Goal: Information Seeking & Learning: Learn about a topic

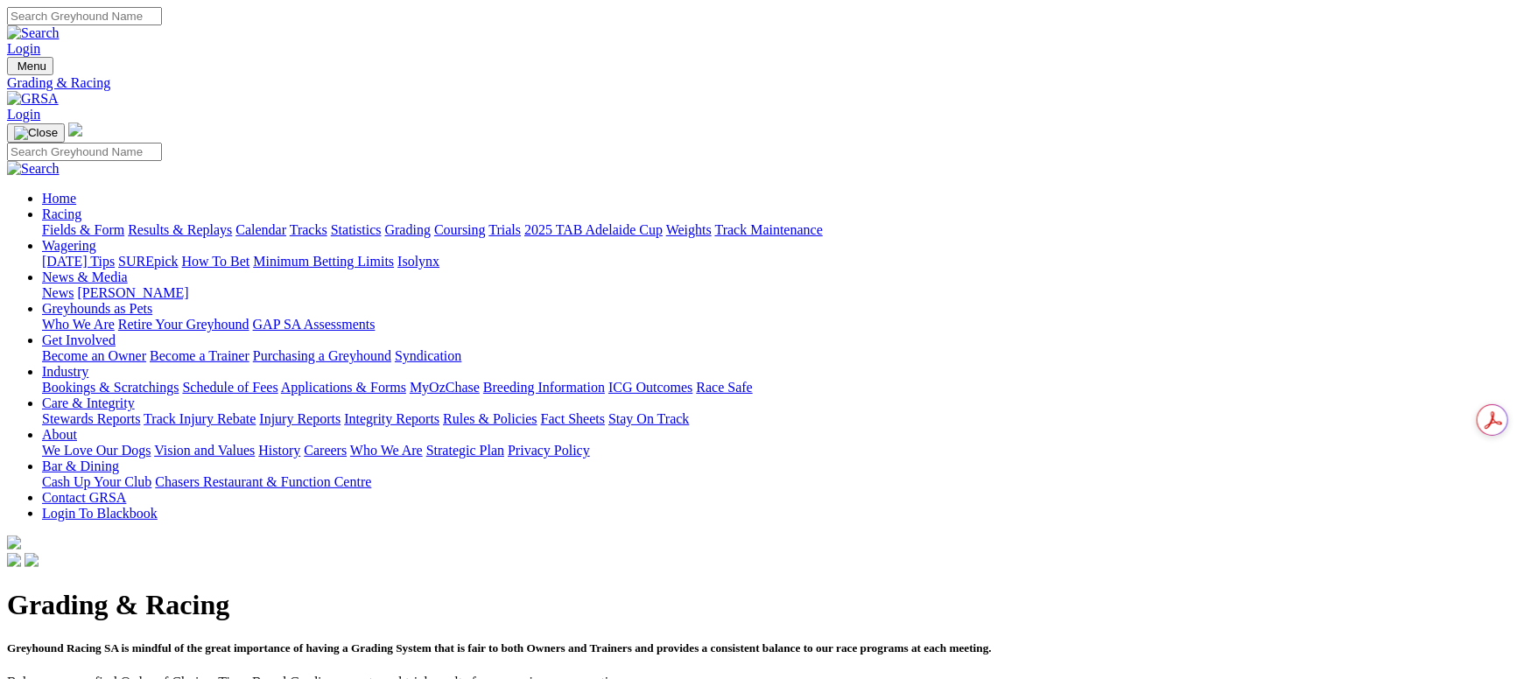
drag, startPoint x: 177, startPoint y: 122, endPoint x: 565, endPoint y: 174, distance: 392.1
click at [124, 222] on link "Fields & Form" at bounding box center [83, 229] width 82 height 15
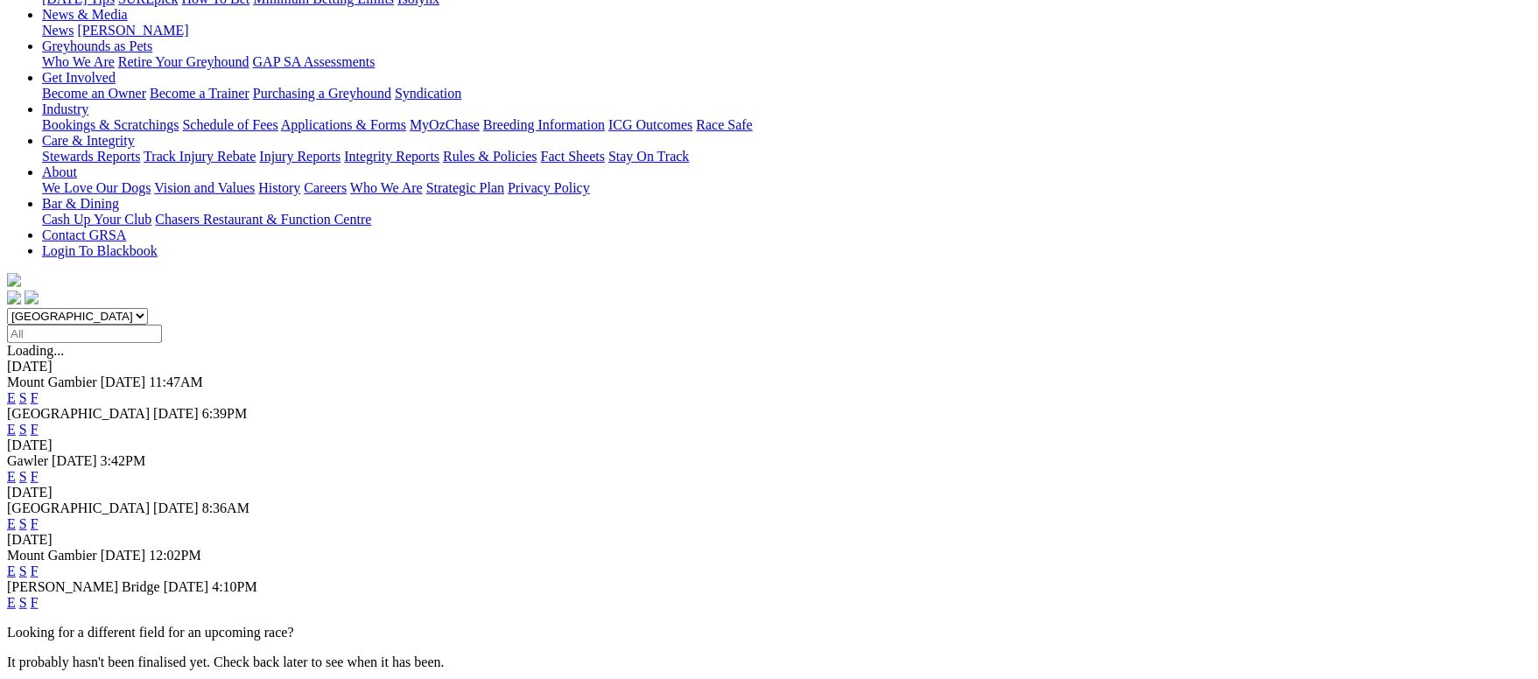
scroll to position [393, 0]
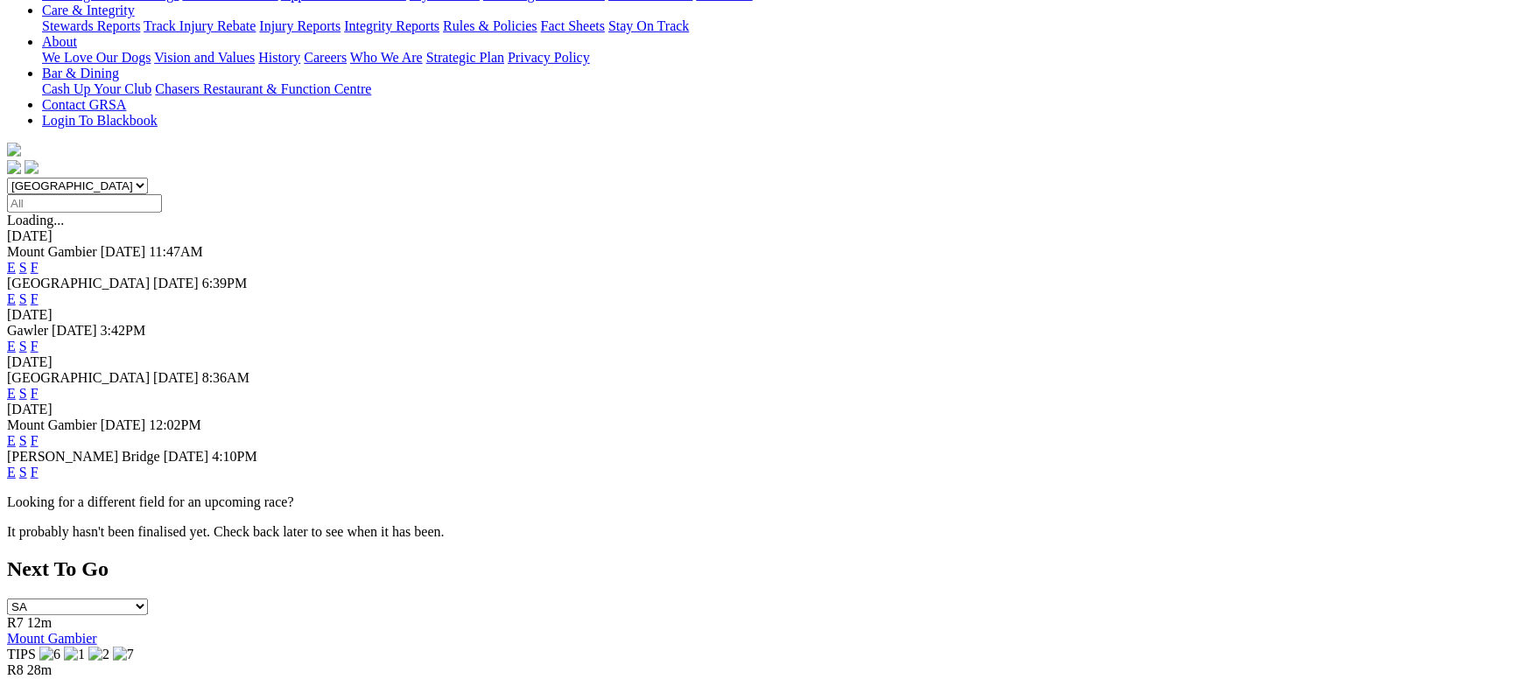
click at [39, 465] on link "F" at bounding box center [35, 472] width 8 height 15
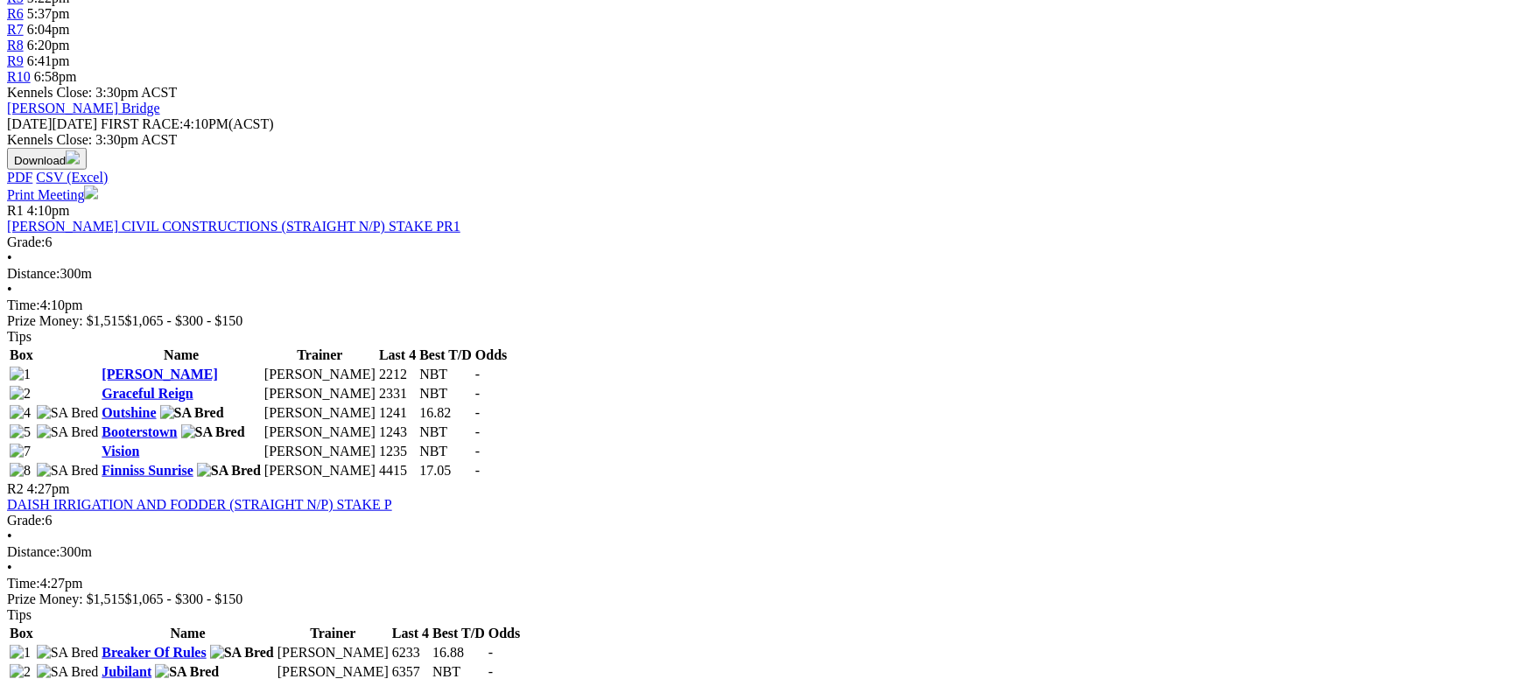
scroll to position [656, 0]
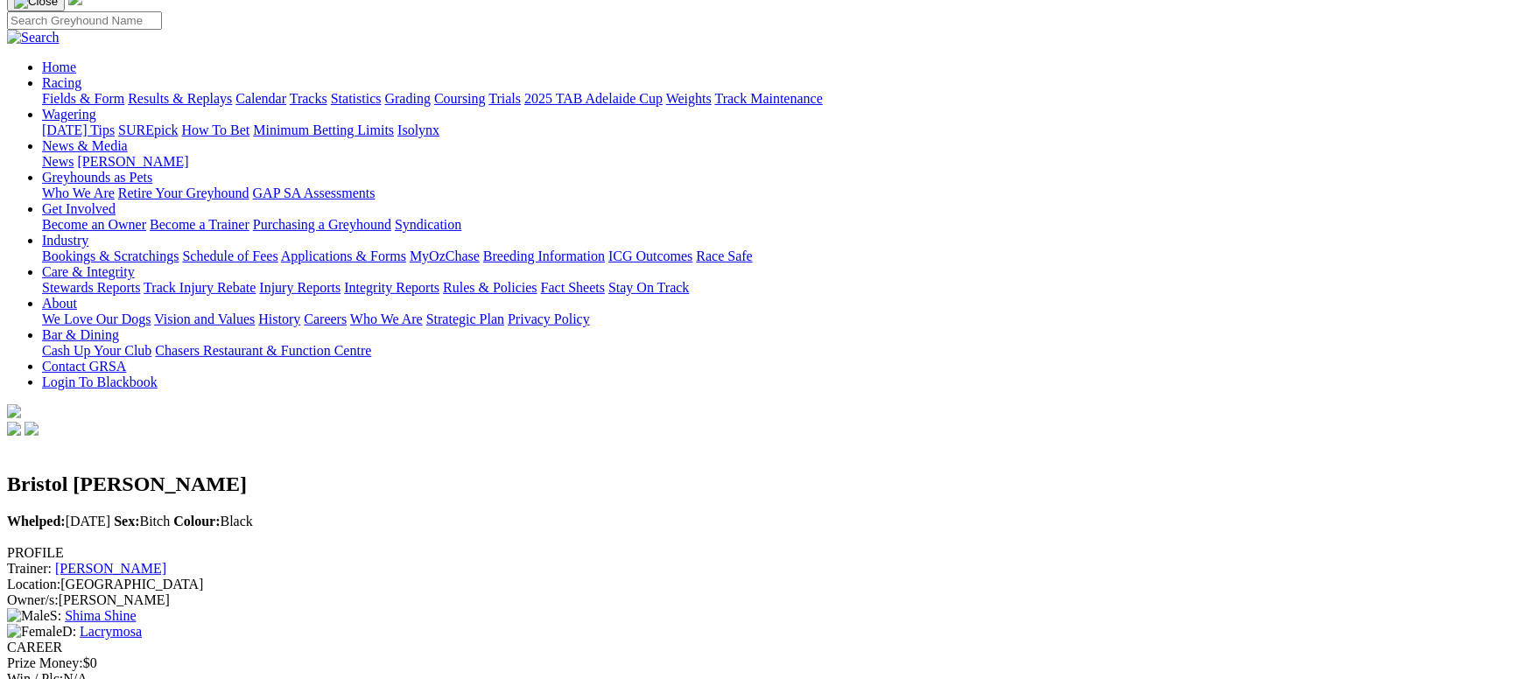
scroll to position [393, 0]
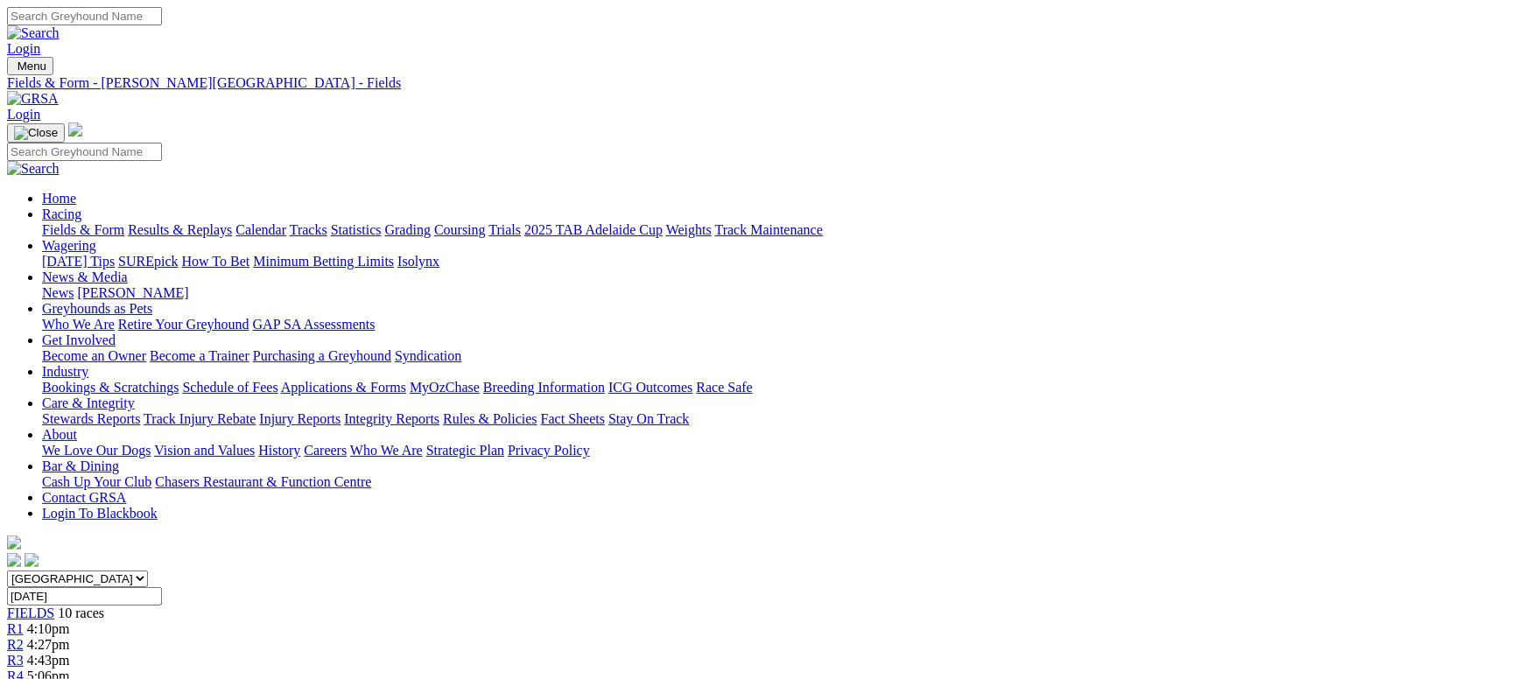
click at [124, 222] on link "Fields & Form" at bounding box center [83, 229] width 82 height 15
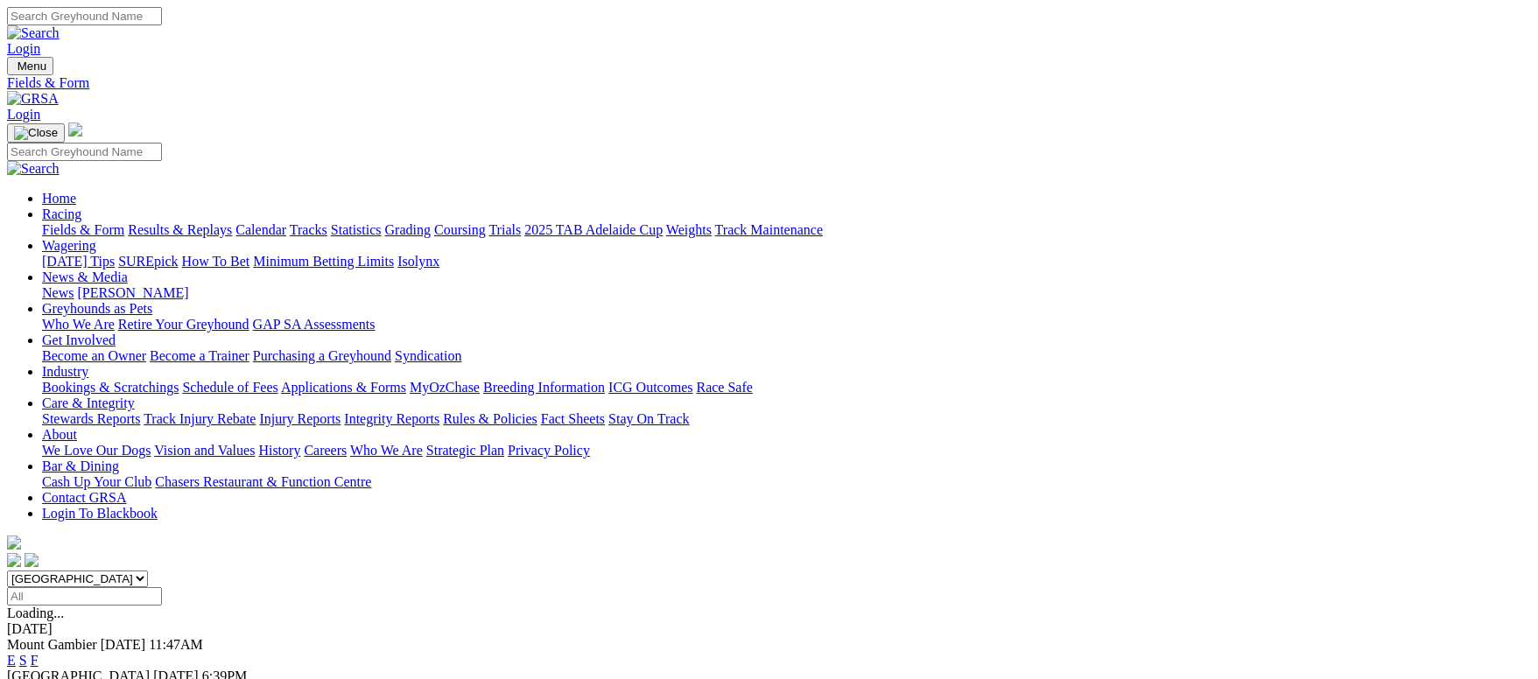
scroll to position [393, 0]
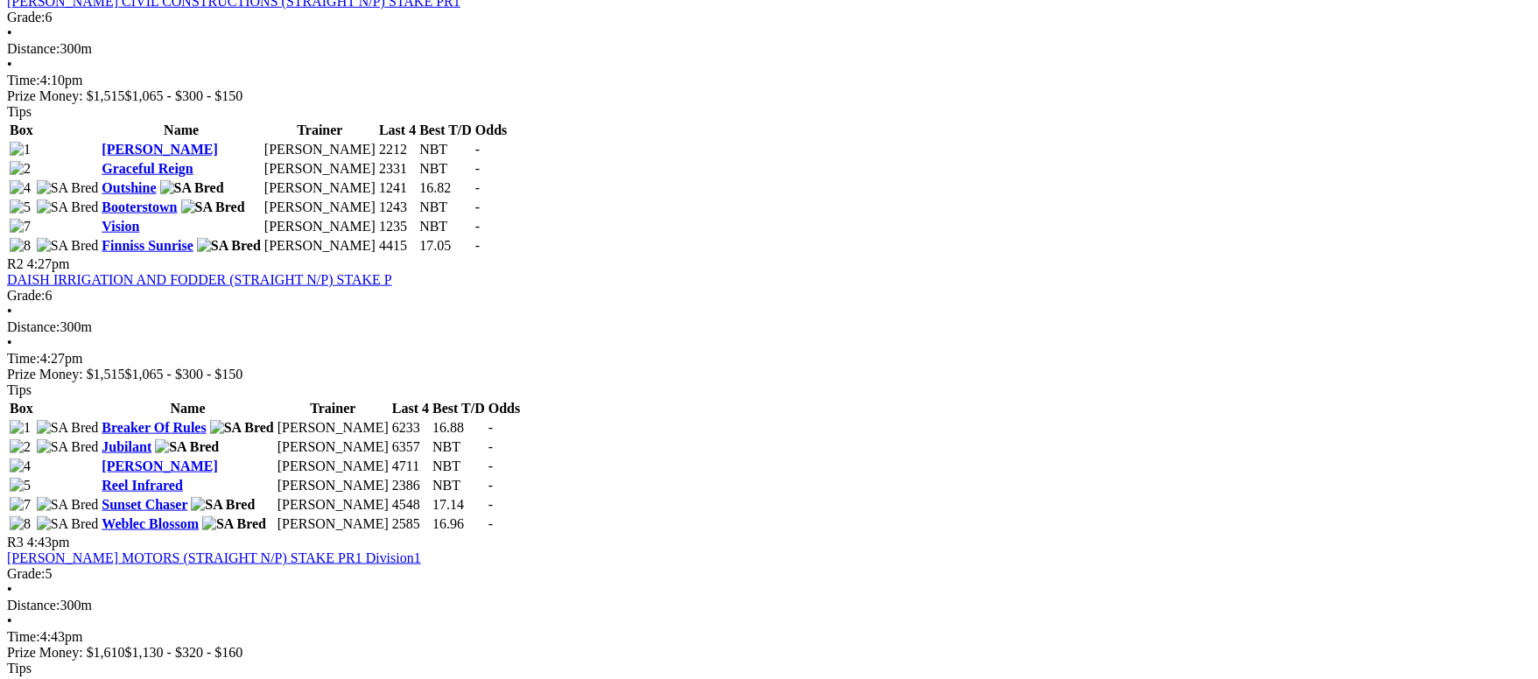
scroll to position [787, 0]
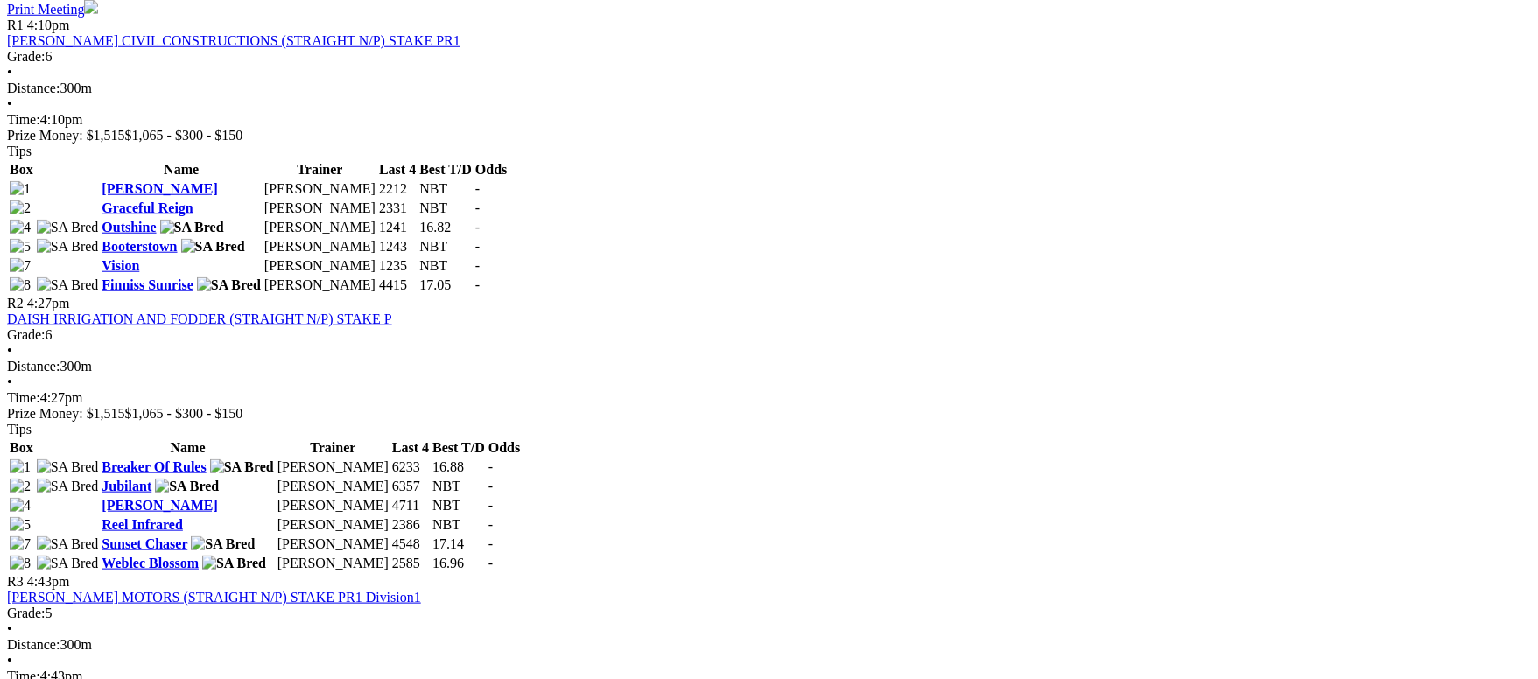
scroll to position [919, 0]
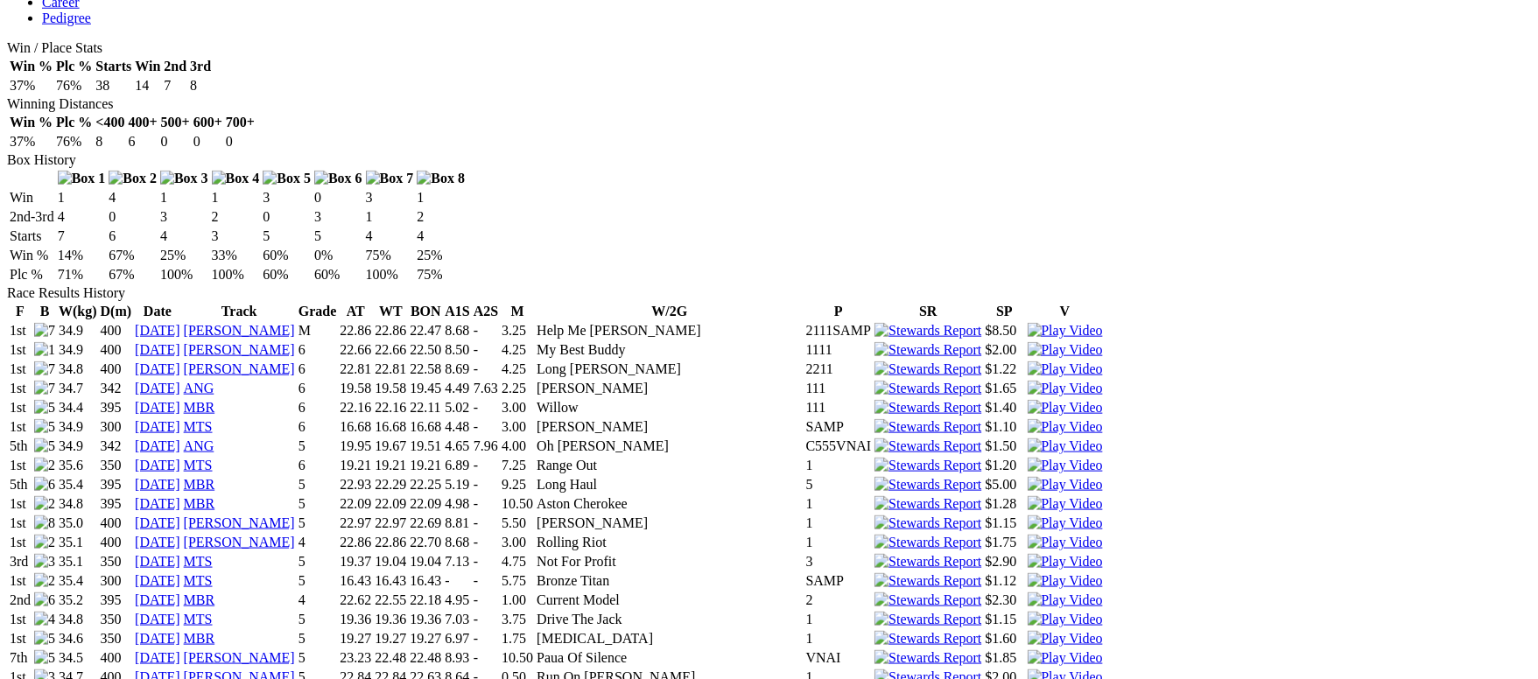
scroll to position [1313, 0]
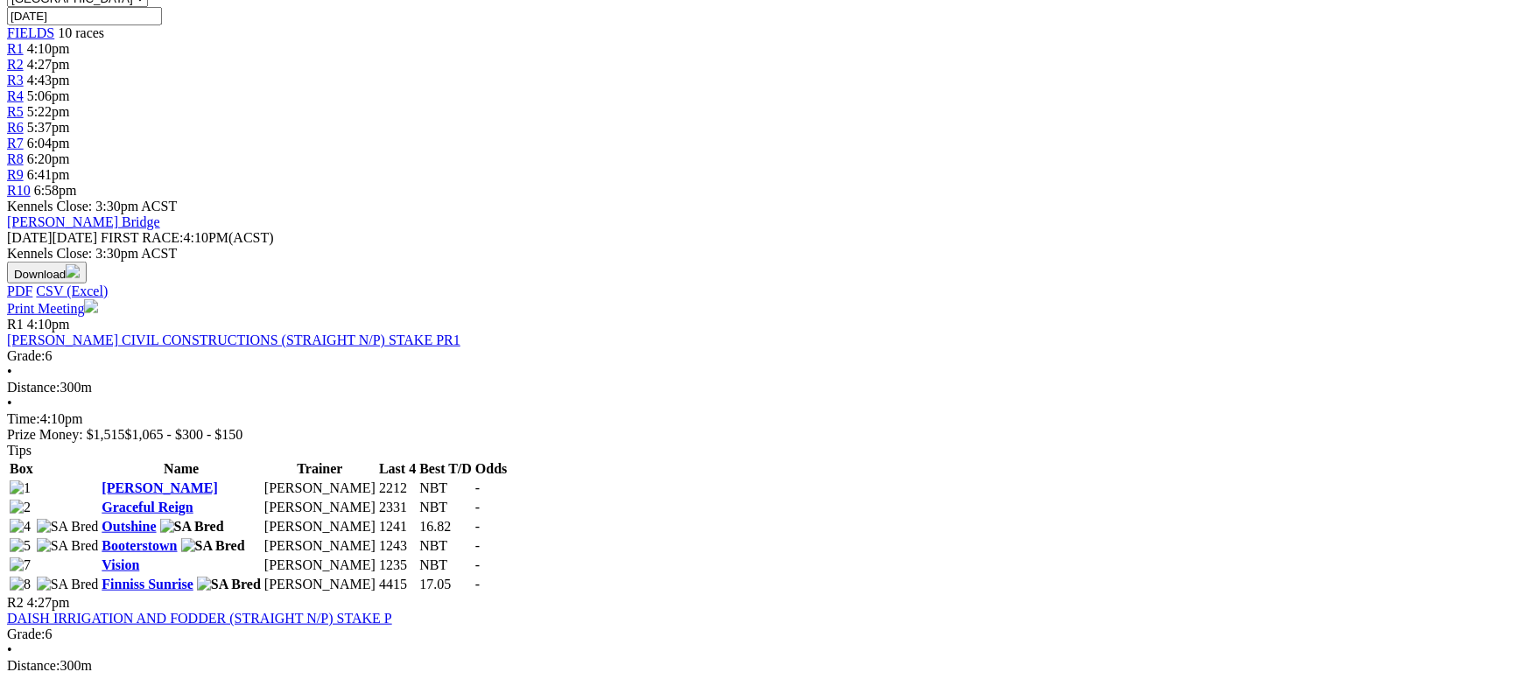
scroll to position [656, 0]
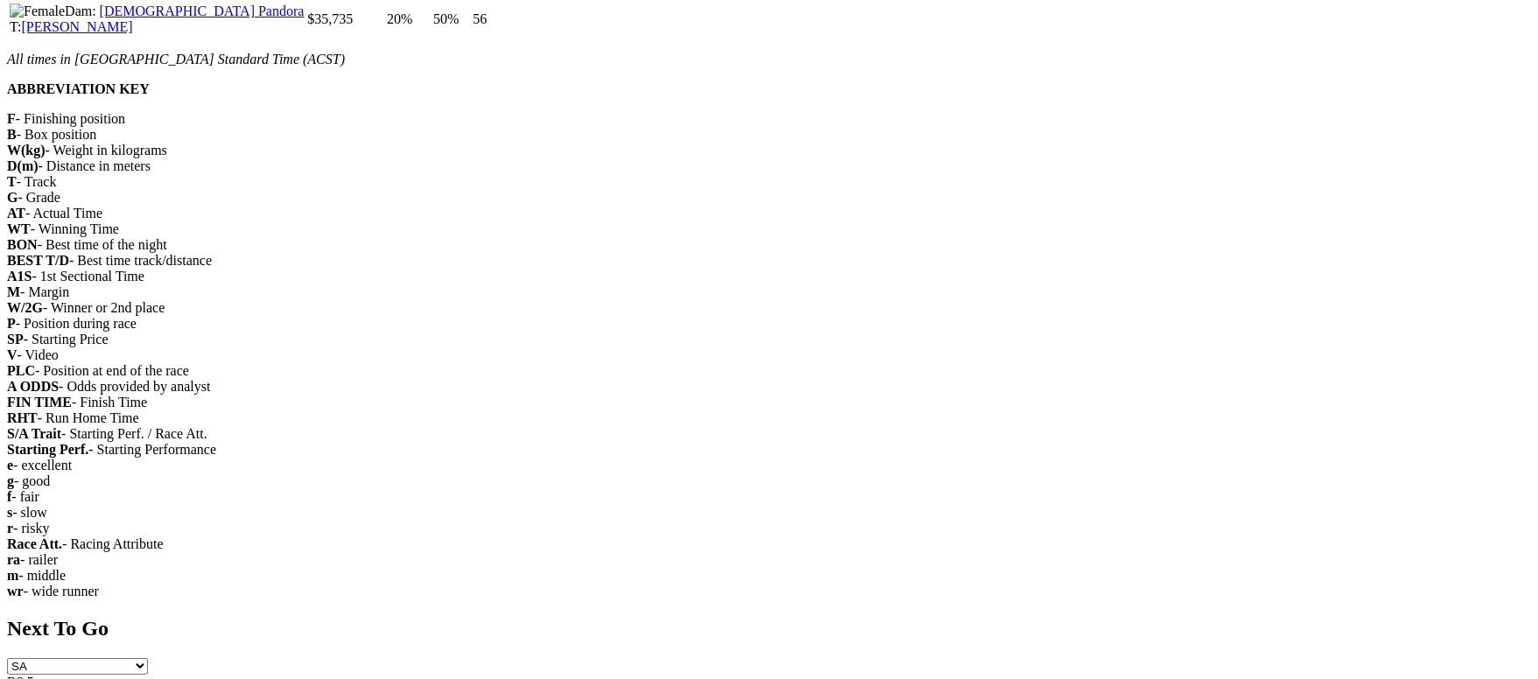
scroll to position [4332, 0]
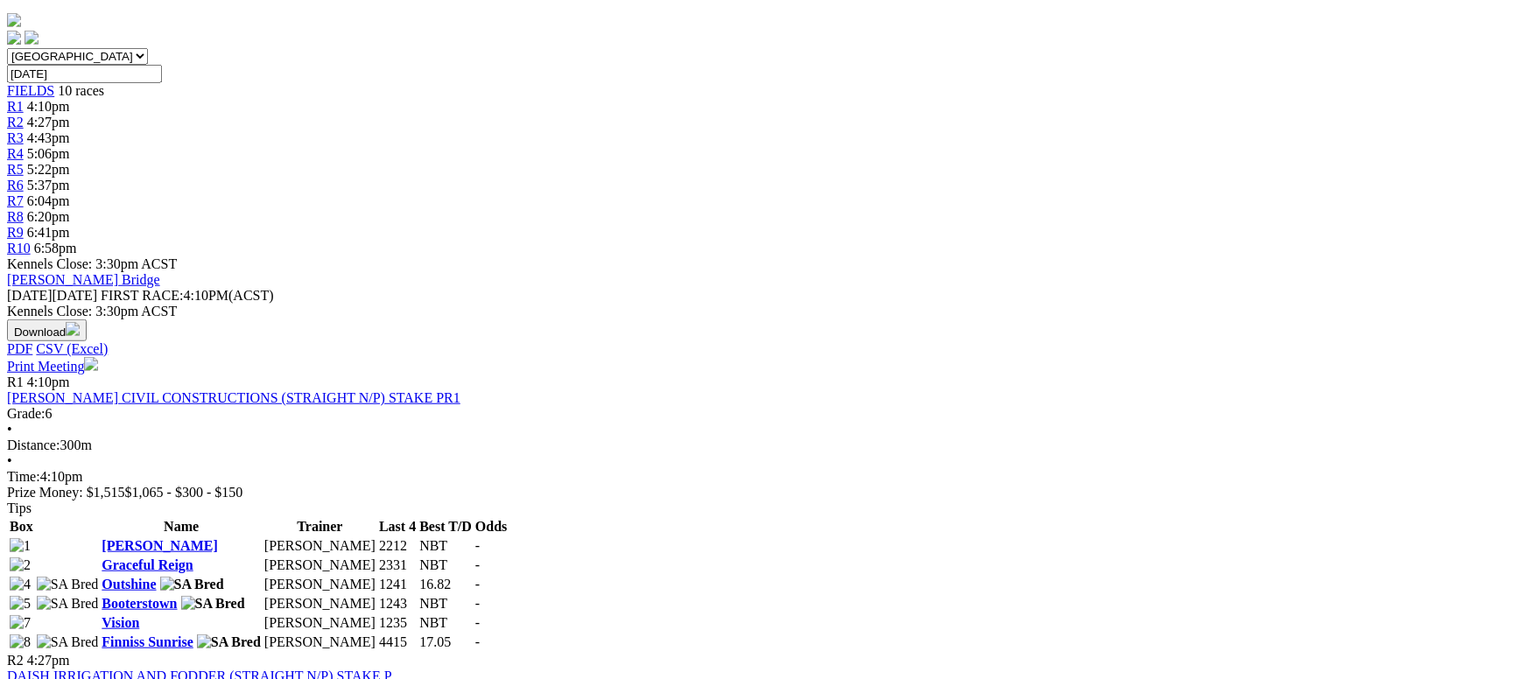
scroll to position [525, 0]
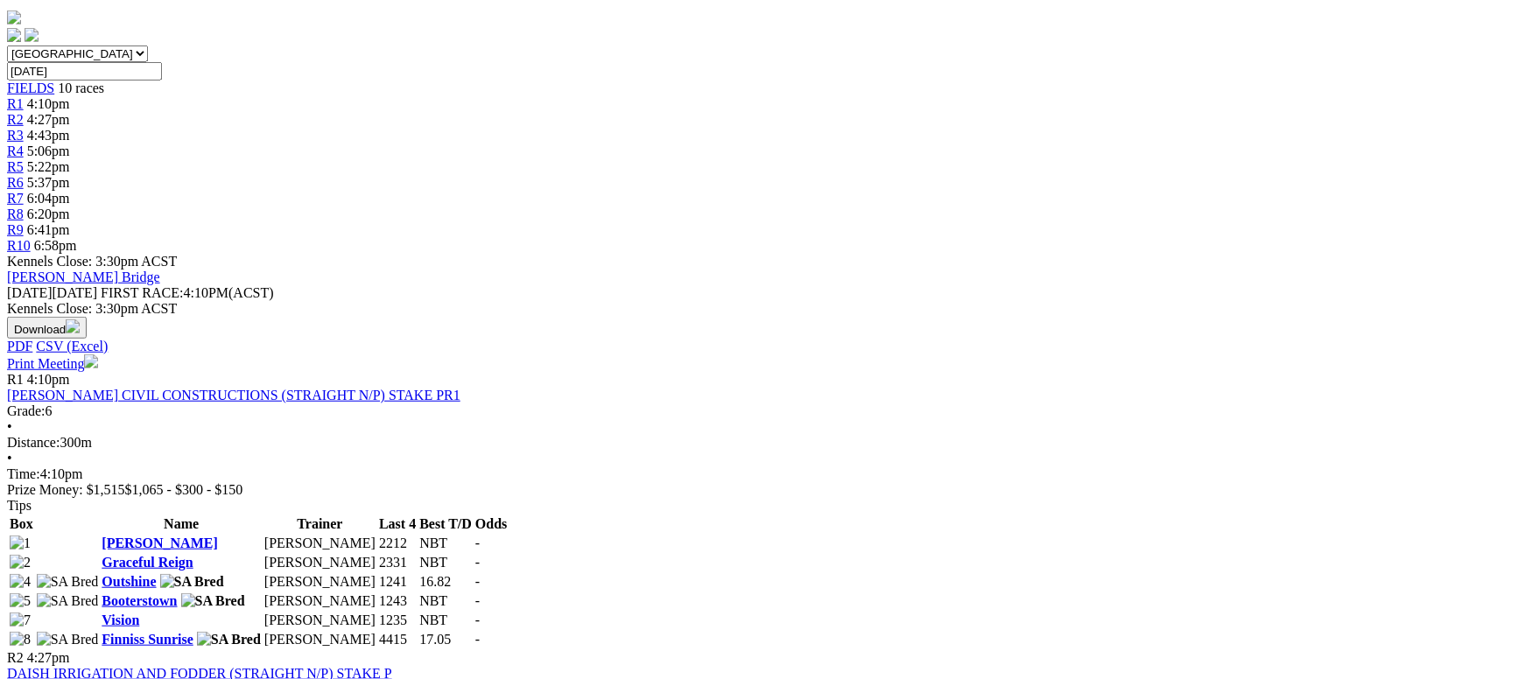
click at [193, 632] on link "Finniss Sunrise" at bounding box center [147, 639] width 91 height 15
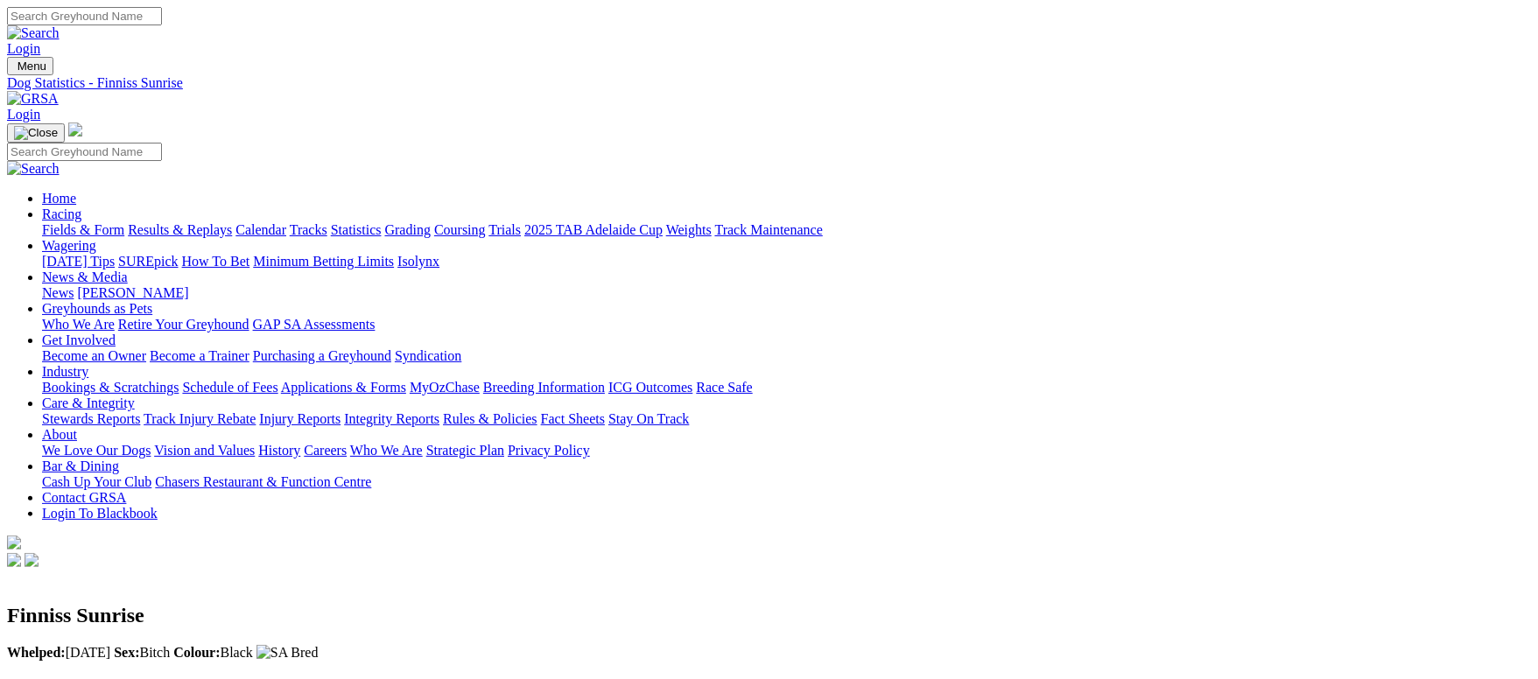
click at [106, 222] on link "Fields & Form" at bounding box center [83, 229] width 82 height 15
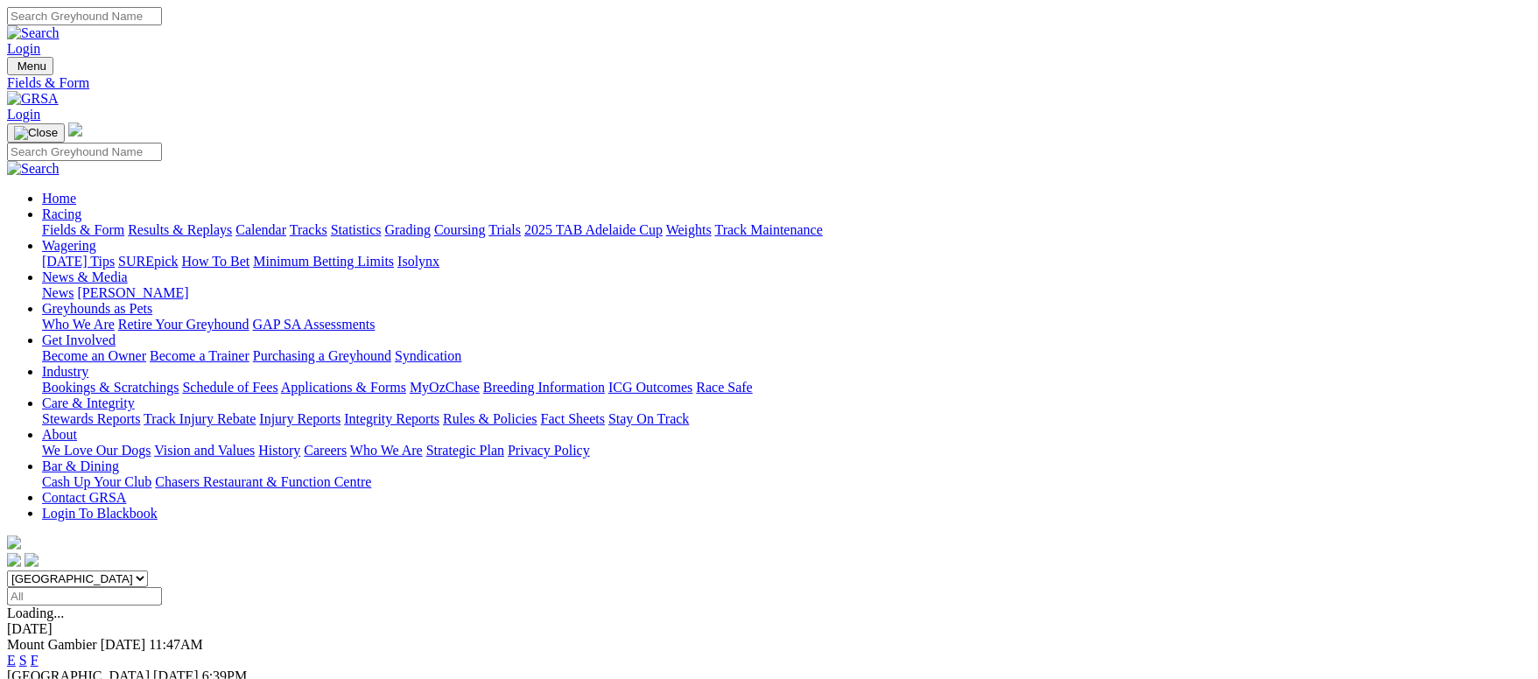
click at [286, 222] on link "Calendar" at bounding box center [260, 229] width 51 height 15
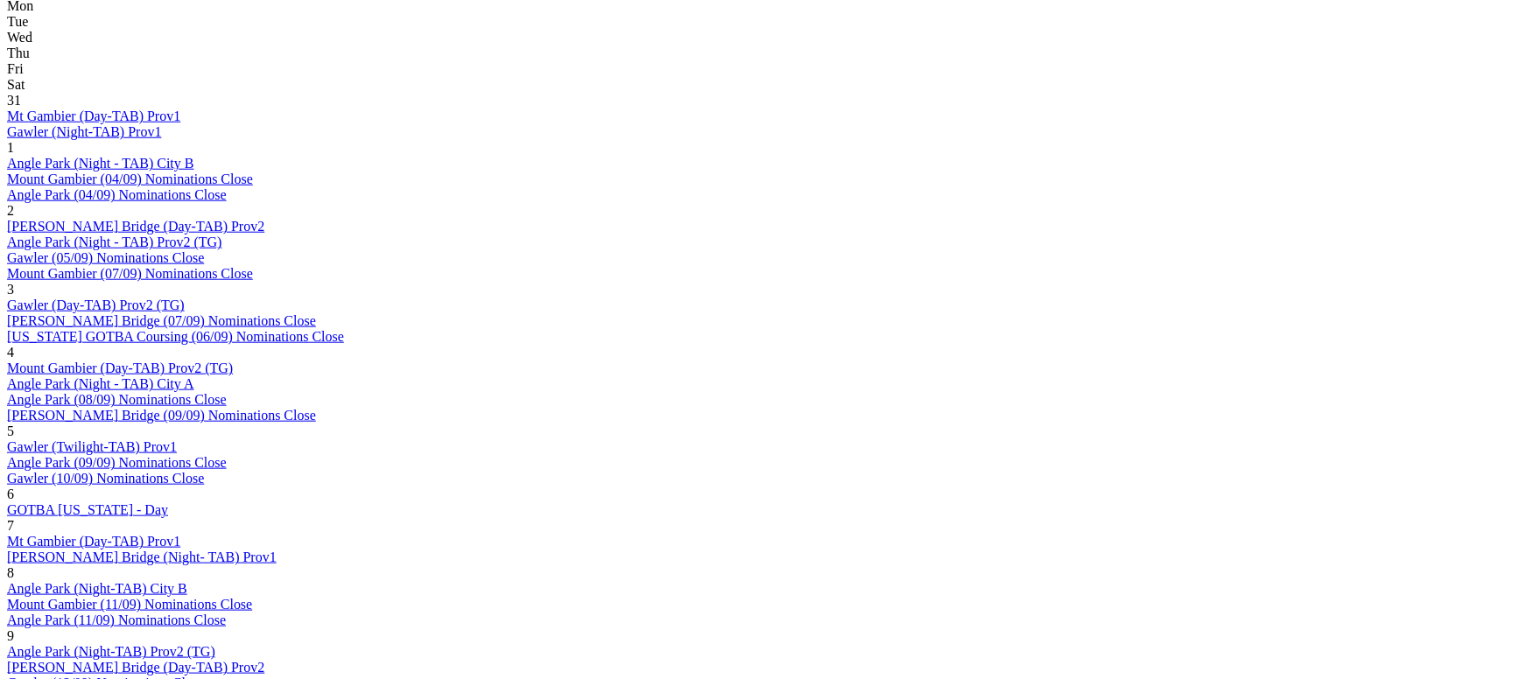
scroll to position [919, 0]
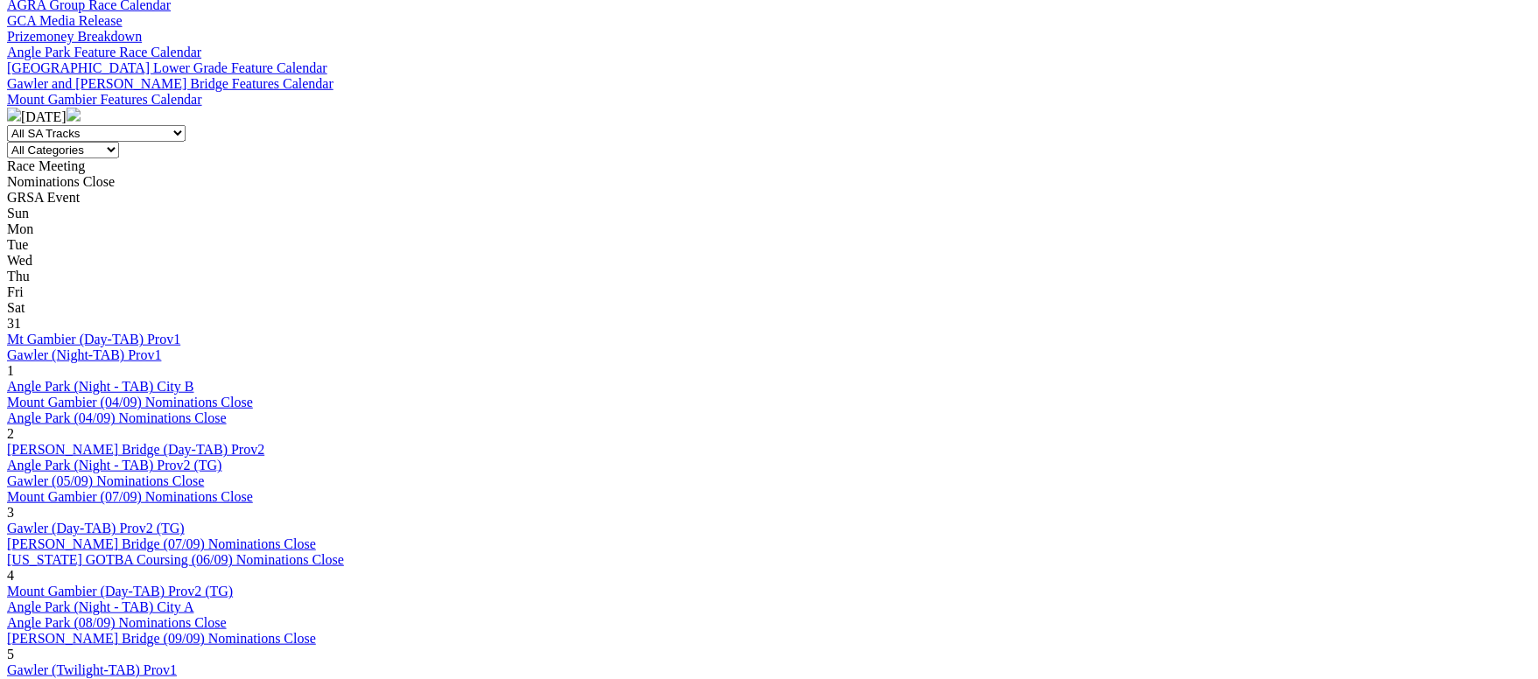
scroll to position [1050, 0]
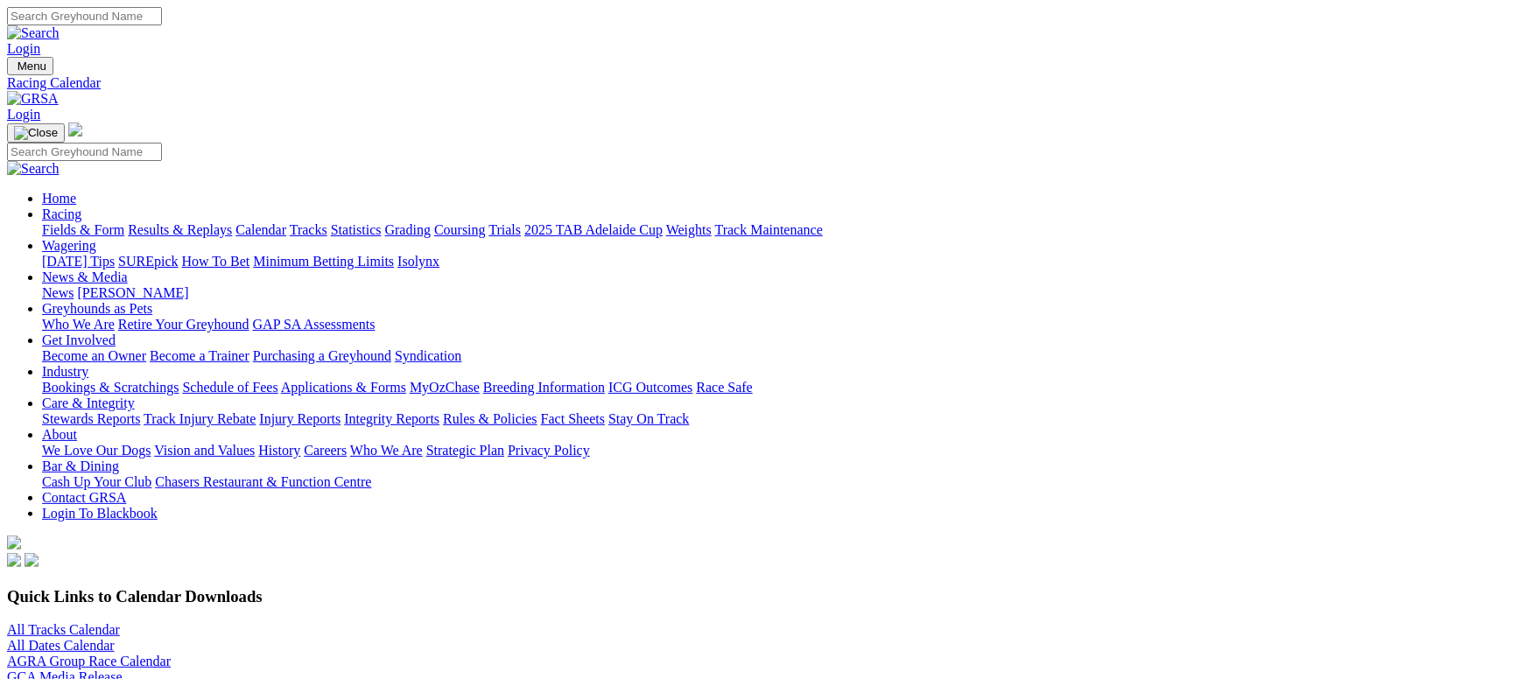
click at [431, 222] on link "Grading" at bounding box center [408, 229] width 46 height 15
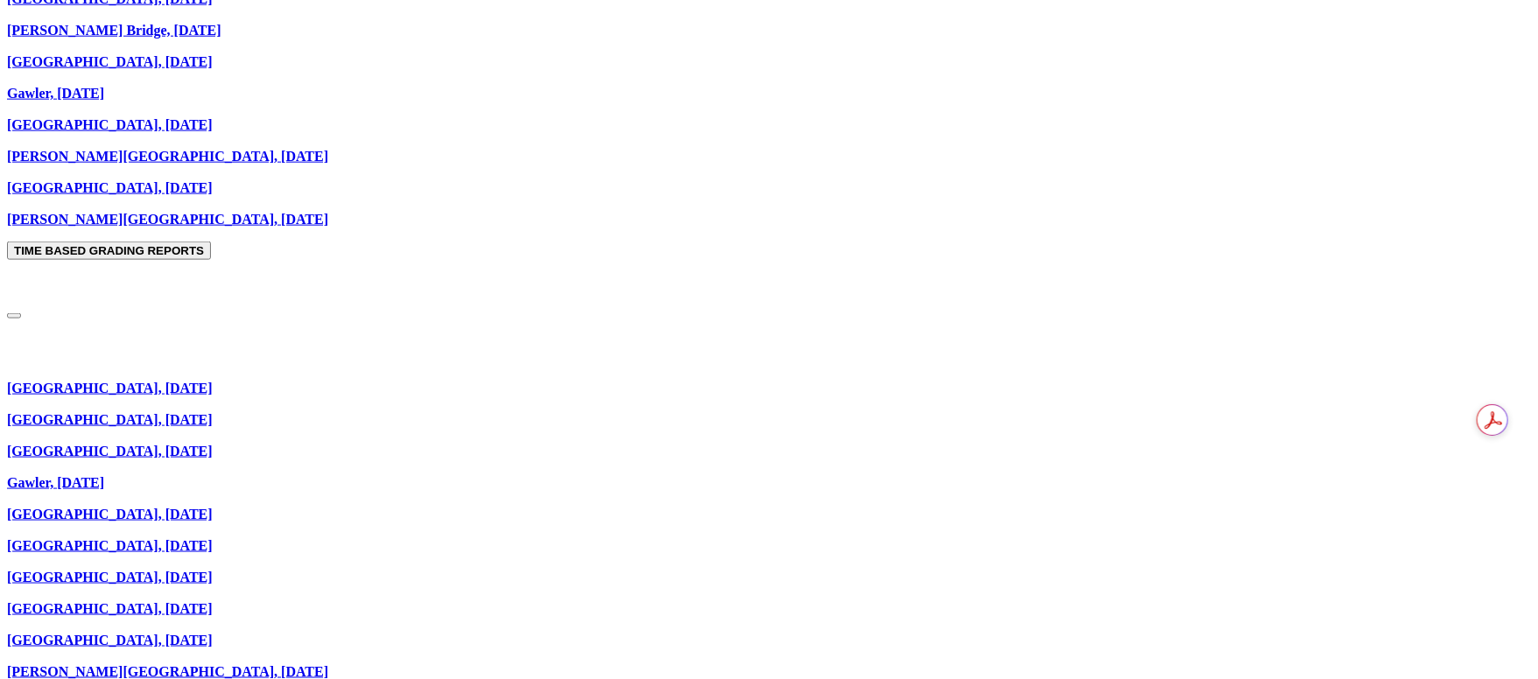
scroll to position [1181, 0]
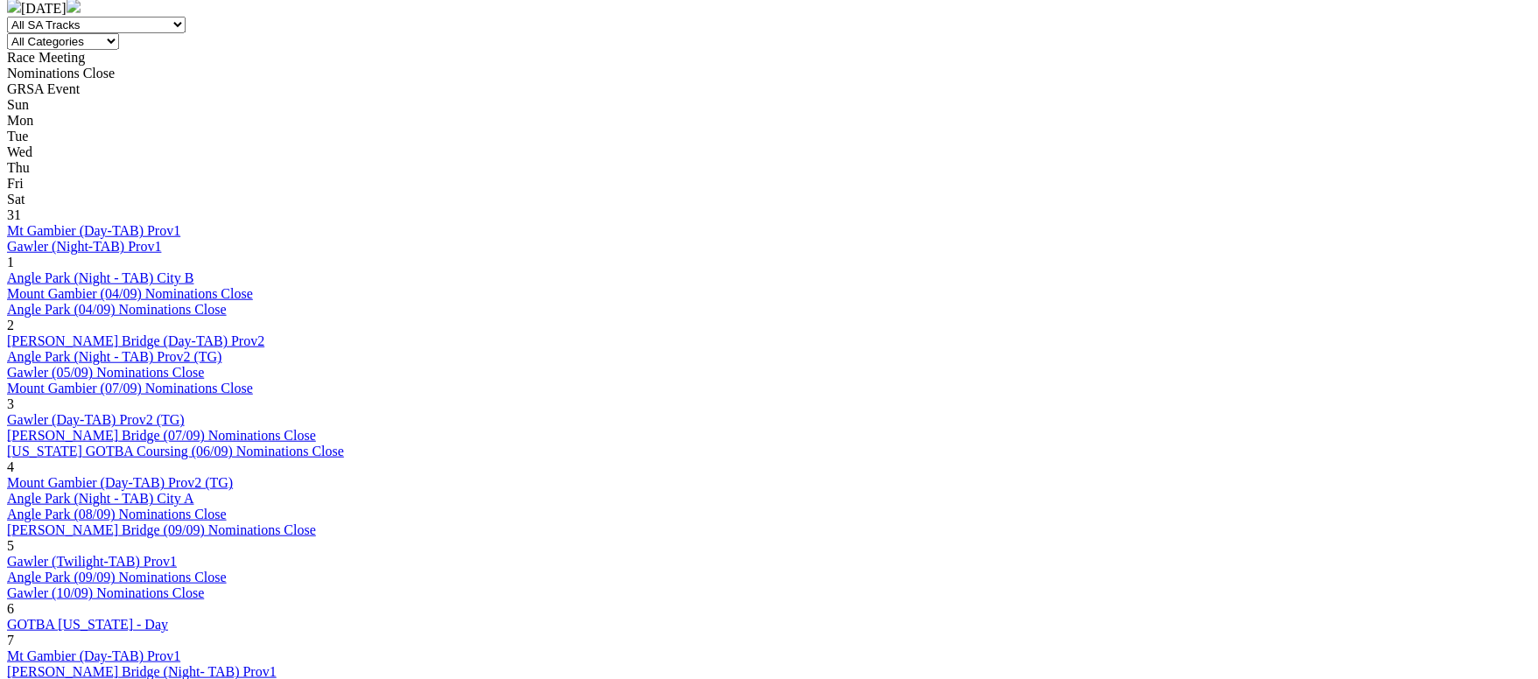
scroll to position [787, 0]
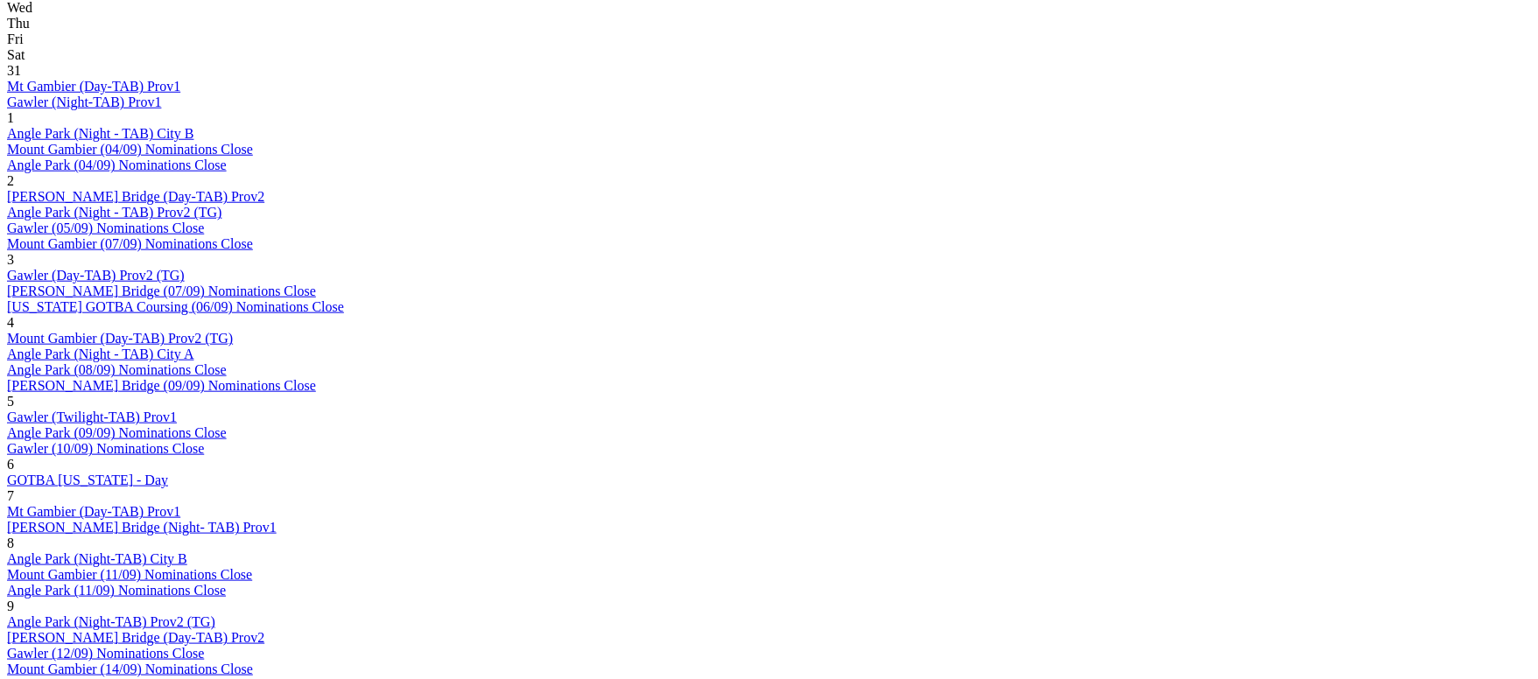
scroll to position [919, 0]
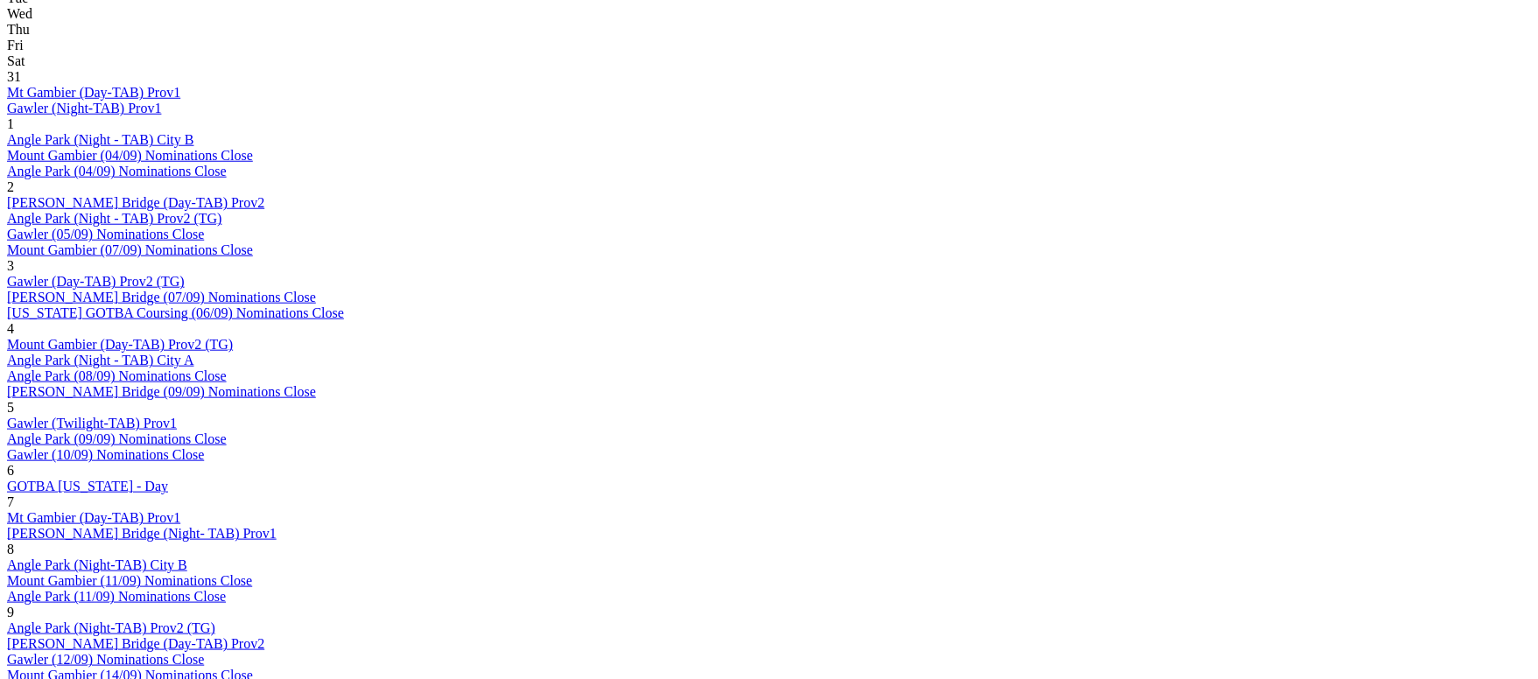
scroll to position [919, 0]
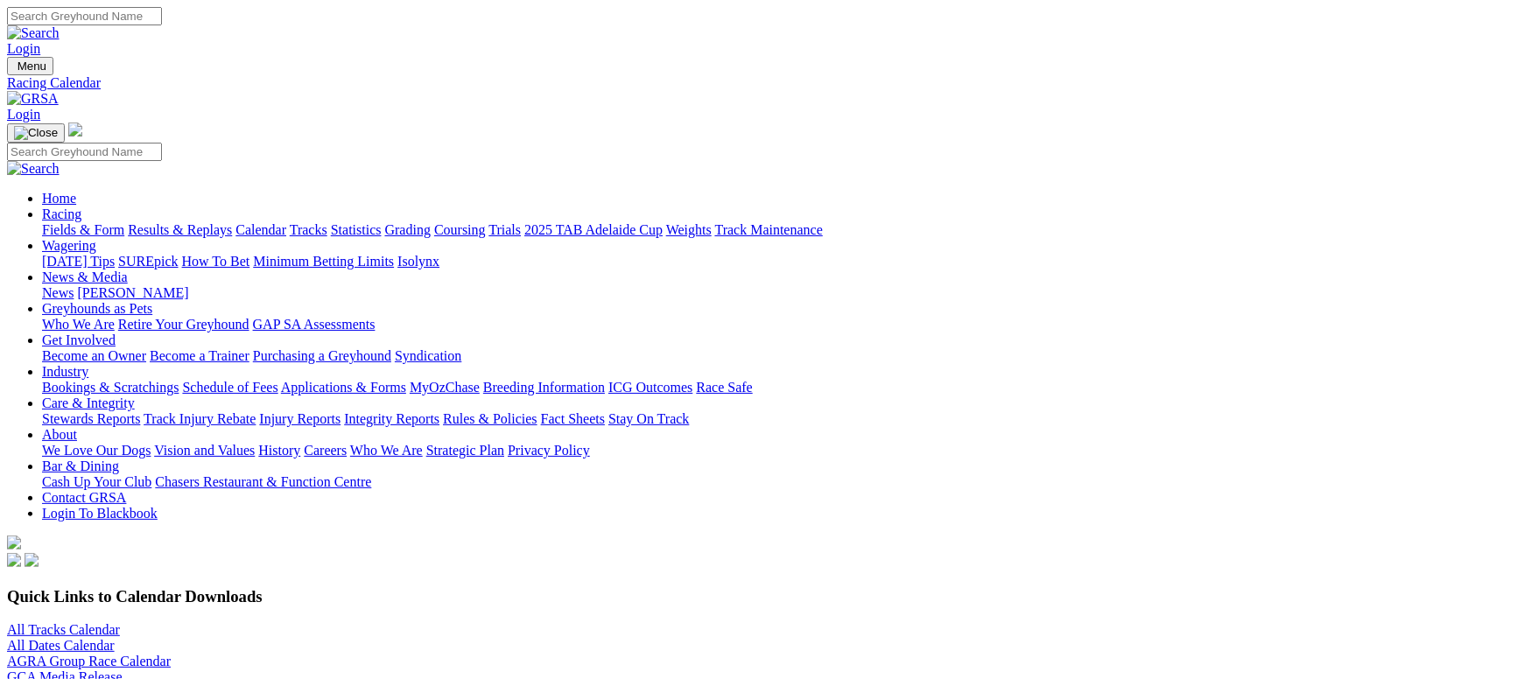
click at [120, 622] on link "All Tracks Calendar" at bounding box center [63, 629] width 113 height 15
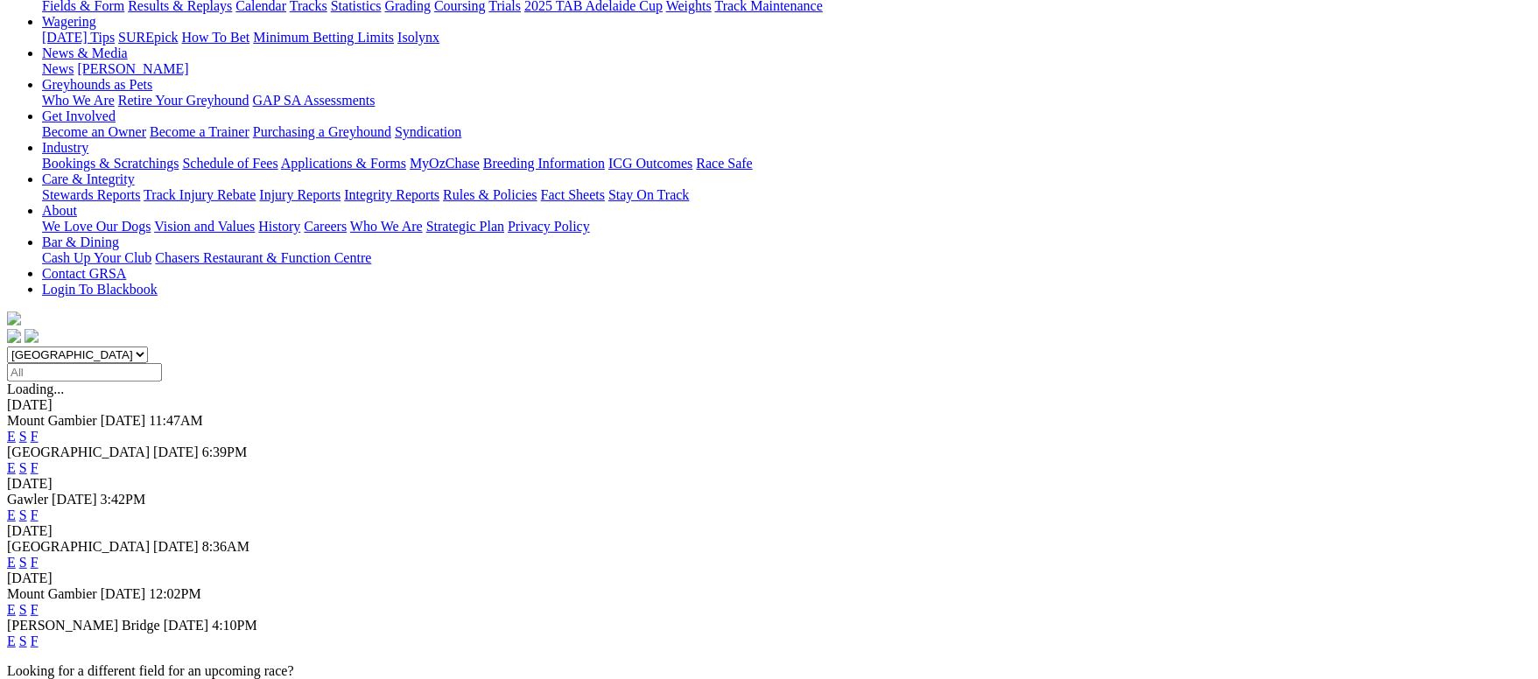
scroll to position [263, 0]
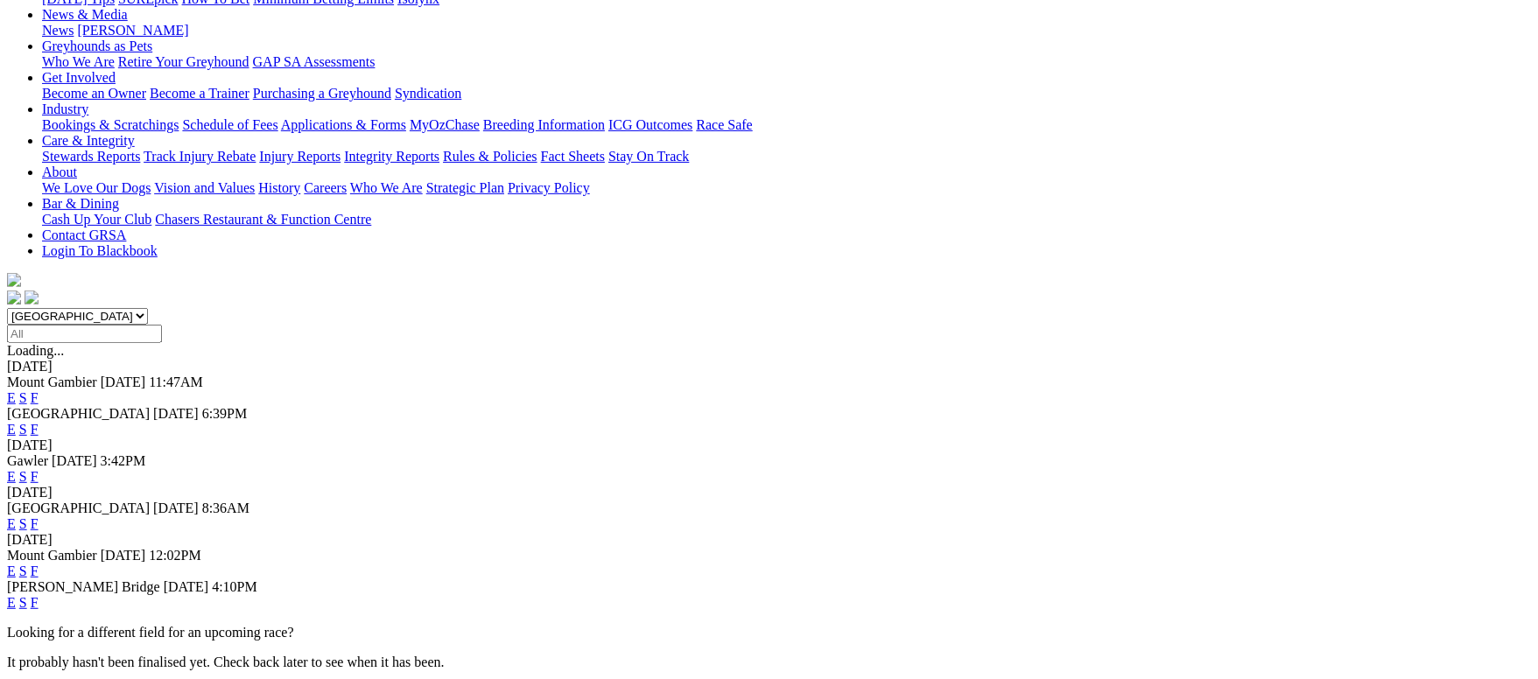
click at [39, 390] on link "F" at bounding box center [35, 397] width 8 height 15
